Goal: Navigation & Orientation: Find specific page/section

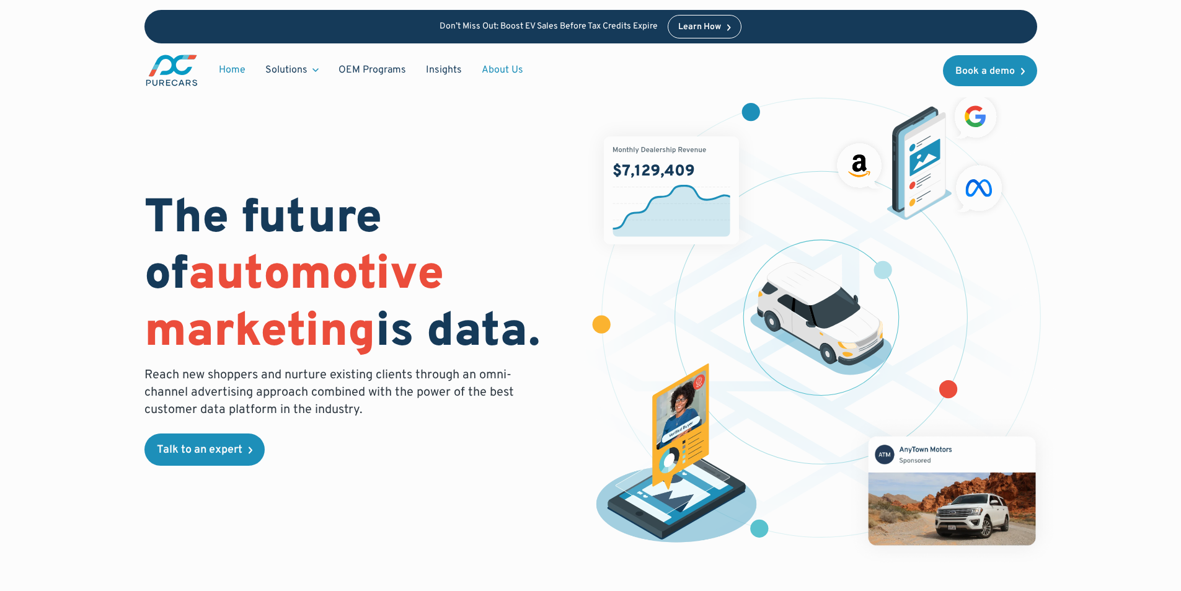
click at [498, 64] on link "About Us" at bounding box center [502, 70] width 61 height 24
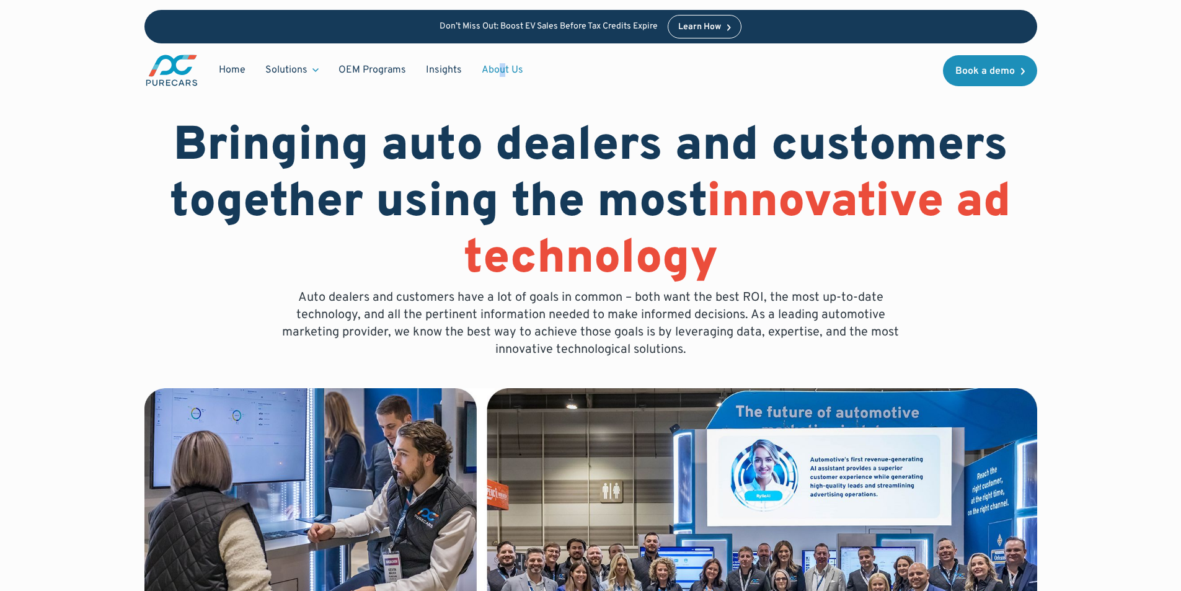
click at [499, 56] on div "Home Solutions Solutions for Dealers Overview PureCars offers everything dealer…" at bounding box center [338, 70] width 389 height 34
click at [498, 64] on link "About Us" at bounding box center [502, 70] width 61 height 24
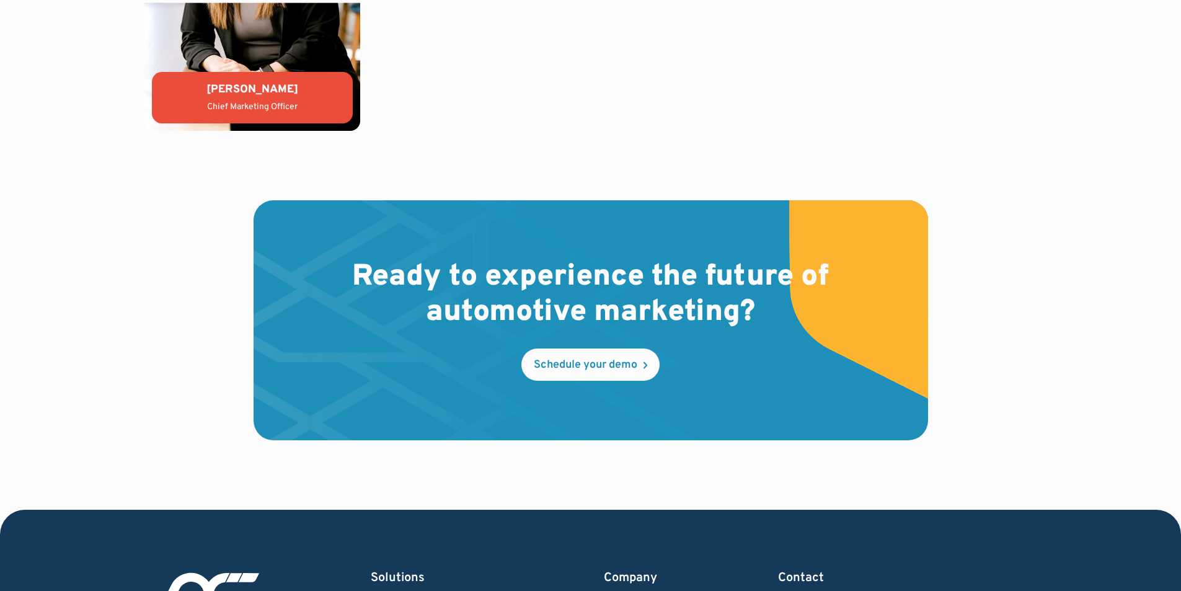
scroll to position [3633, 0]
